Goal: Browse casually: Explore the website without a specific task or goal

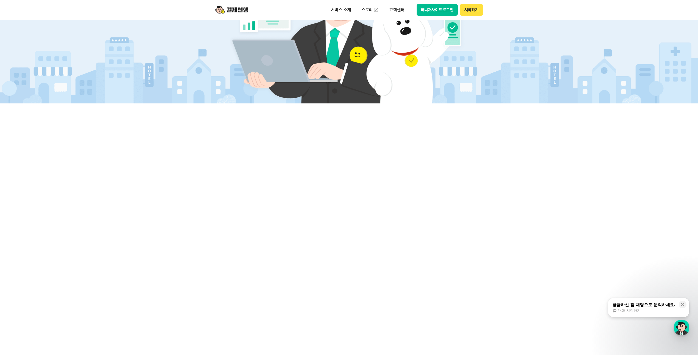
scroll to position [221, 0]
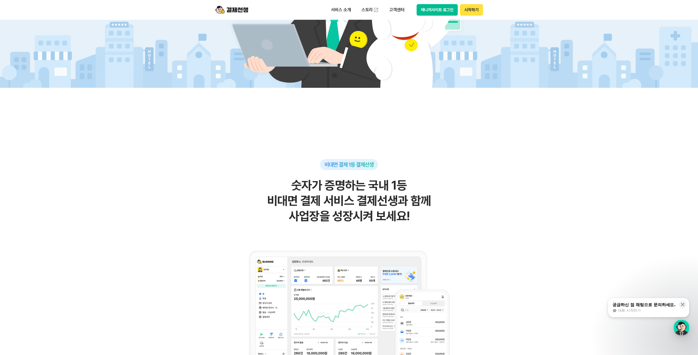
drag, startPoint x: 253, startPoint y: 172, endPoint x: 473, endPoint y: 219, distance: 225.2
click at [473, 219] on div "비대면 결제 1등 결제선생 숫자가 증명하는 국내 1등 비대면 결제 서비스 결제선생과 함께 사업장을 성장시켜 보세요!" at bounding box center [349, 288] width 269 height 258
click at [473, 219] on h2 "숫자가 증명하는 국내 1등 비대면 결제 서비스 결제선생과 함께 사업장을 성장시켜 보세요!" at bounding box center [349, 201] width 269 height 46
drag, startPoint x: 455, startPoint y: 218, endPoint x: 187, endPoint y: 180, distance: 270.2
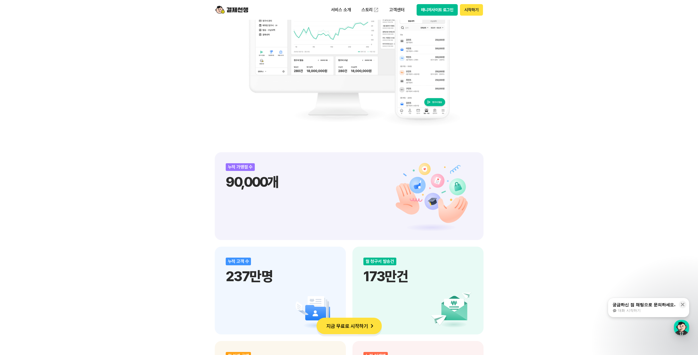
scroll to position [642, 0]
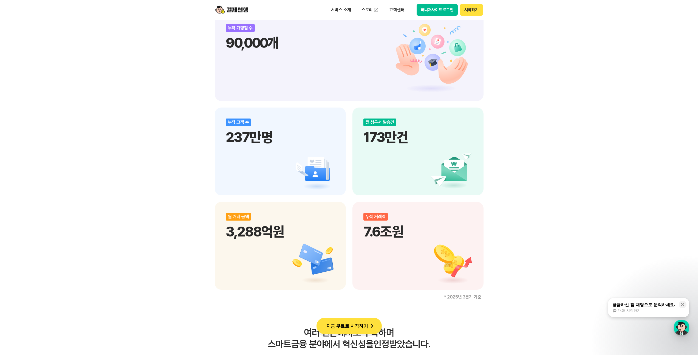
click at [187, 180] on div "비대면 결제 1등 결제선생 숫자가 증명하는 국내 1등 비대면 결제 서비스 결제선생과 함께 사업장을 성장시켜 보세요! 누적 가맹점 수 90,00…" at bounding box center [349, 150] width 698 height 967
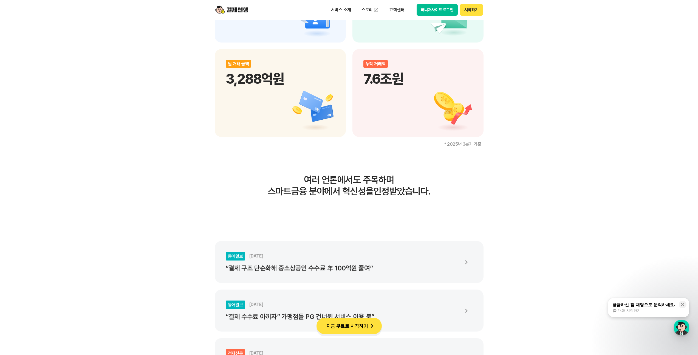
scroll to position [842, 0]
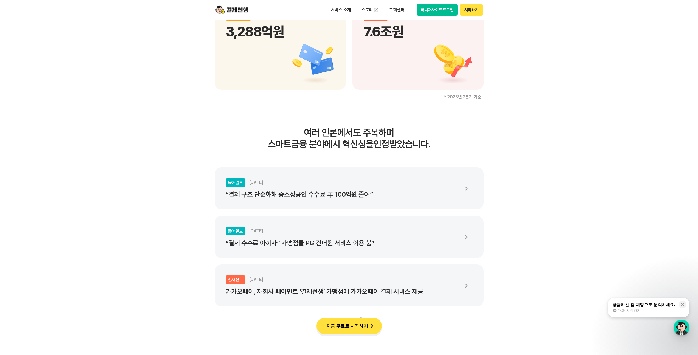
drag, startPoint x: 212, startPoint y: 126, endPoint x: 486, endPoint y: 151, distance: 275.3
drag, startPoint x: 469, startPoint y: 147, endPoint x: 241, endPoint y: 144, distance: 228.4
click at [241, 144] on h3 "여러 언론에서도 주목하며 스마트금융 분야에서 혁신성을 인정받았습니다." at bounding box center [349, 138] width 269 height 23
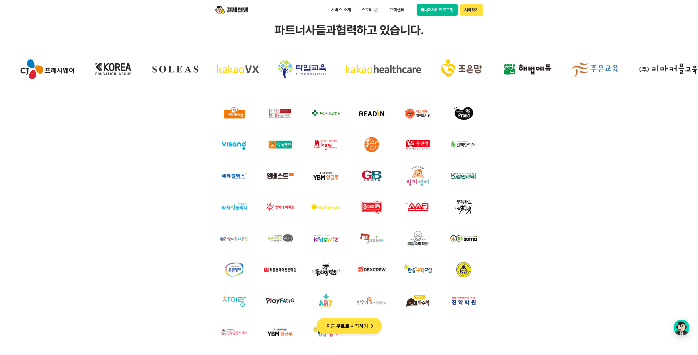
scroll to position [1759, 0]
